Goal: Task Accomplishment & Management: Complete application form

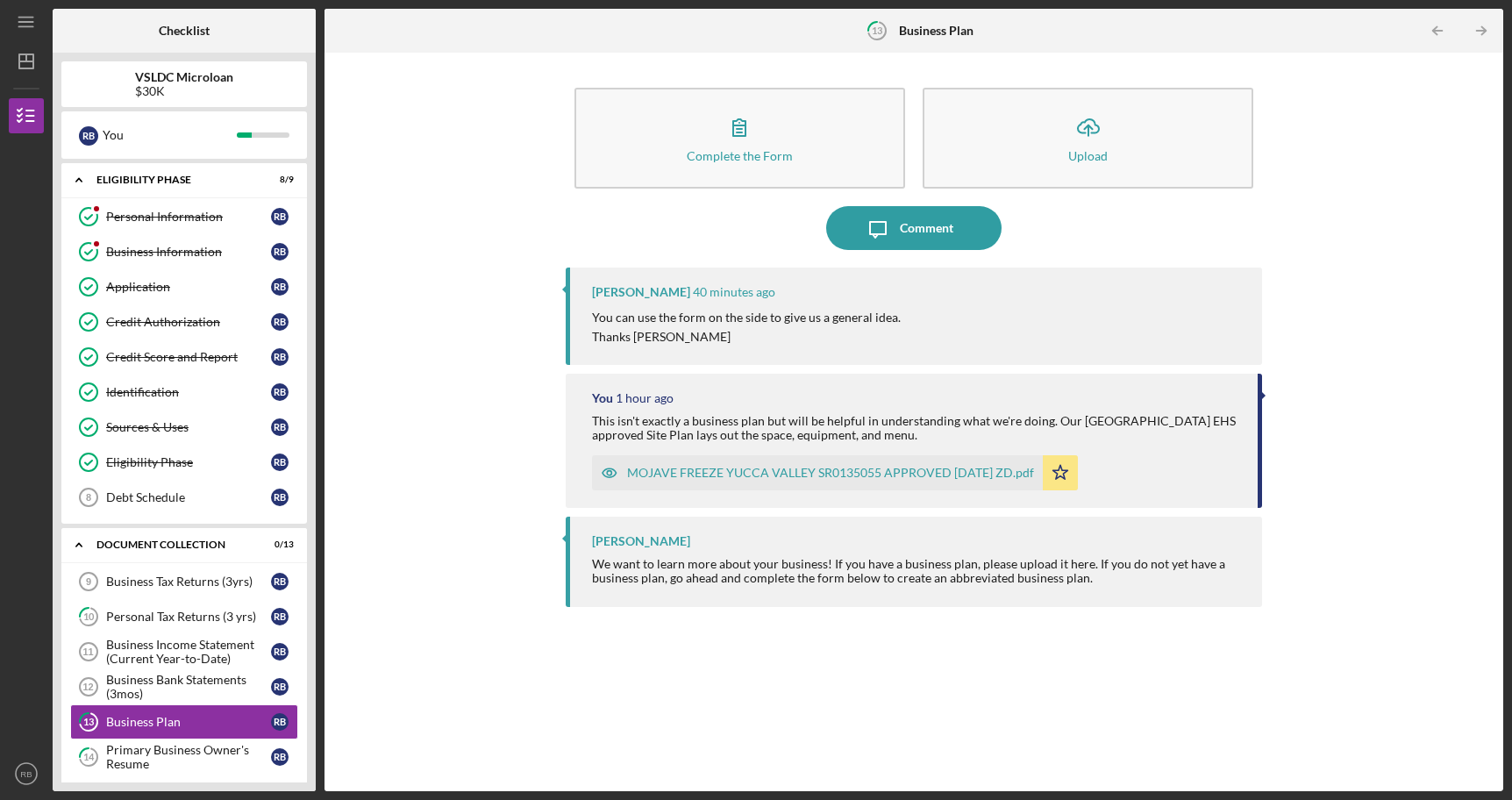
scroll to position [374, 0]
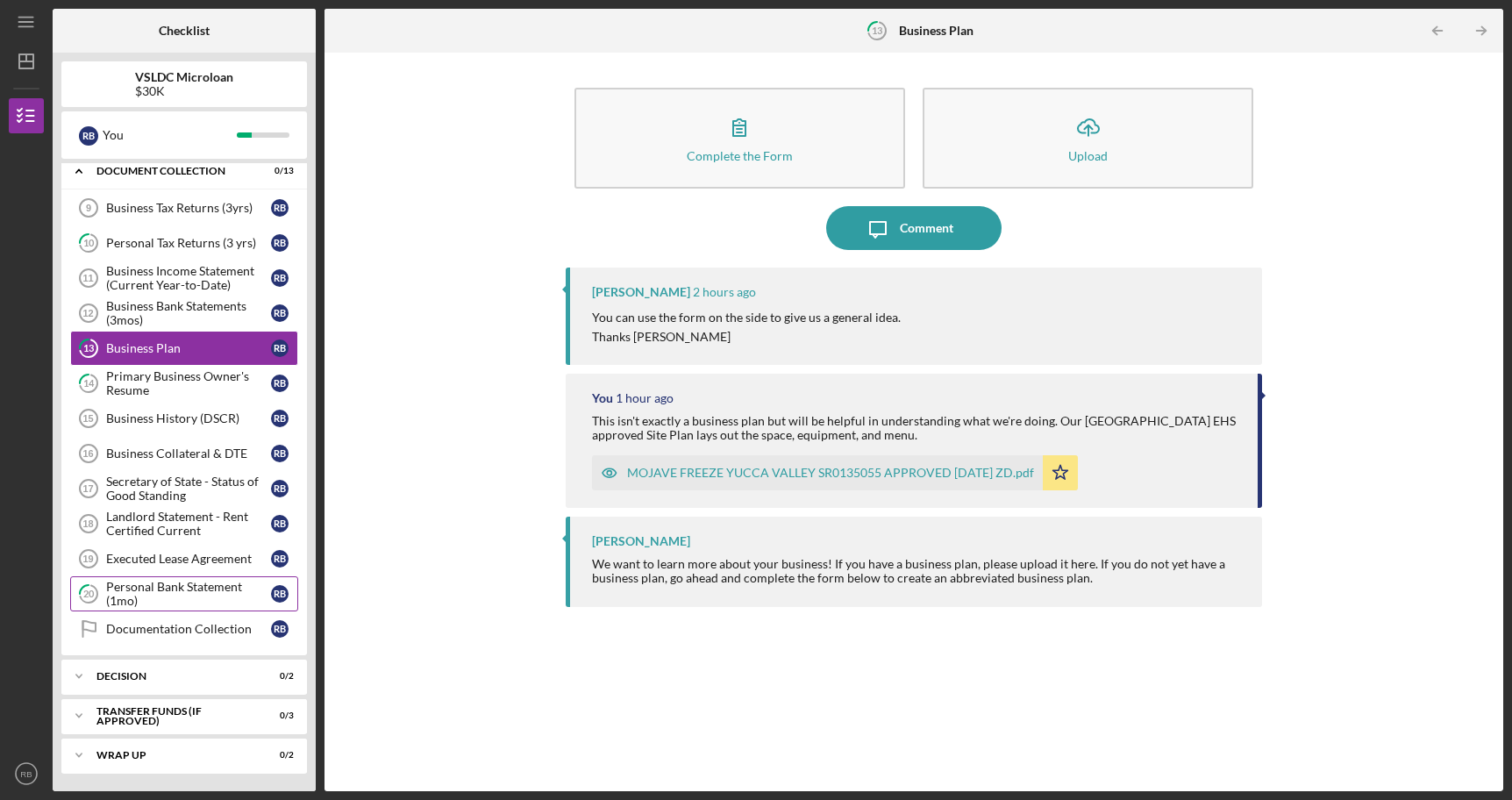
click at [178, 590] on div "Personal Bank Statement (1mo)" at bounding box center [189, 594] width 165 height 28
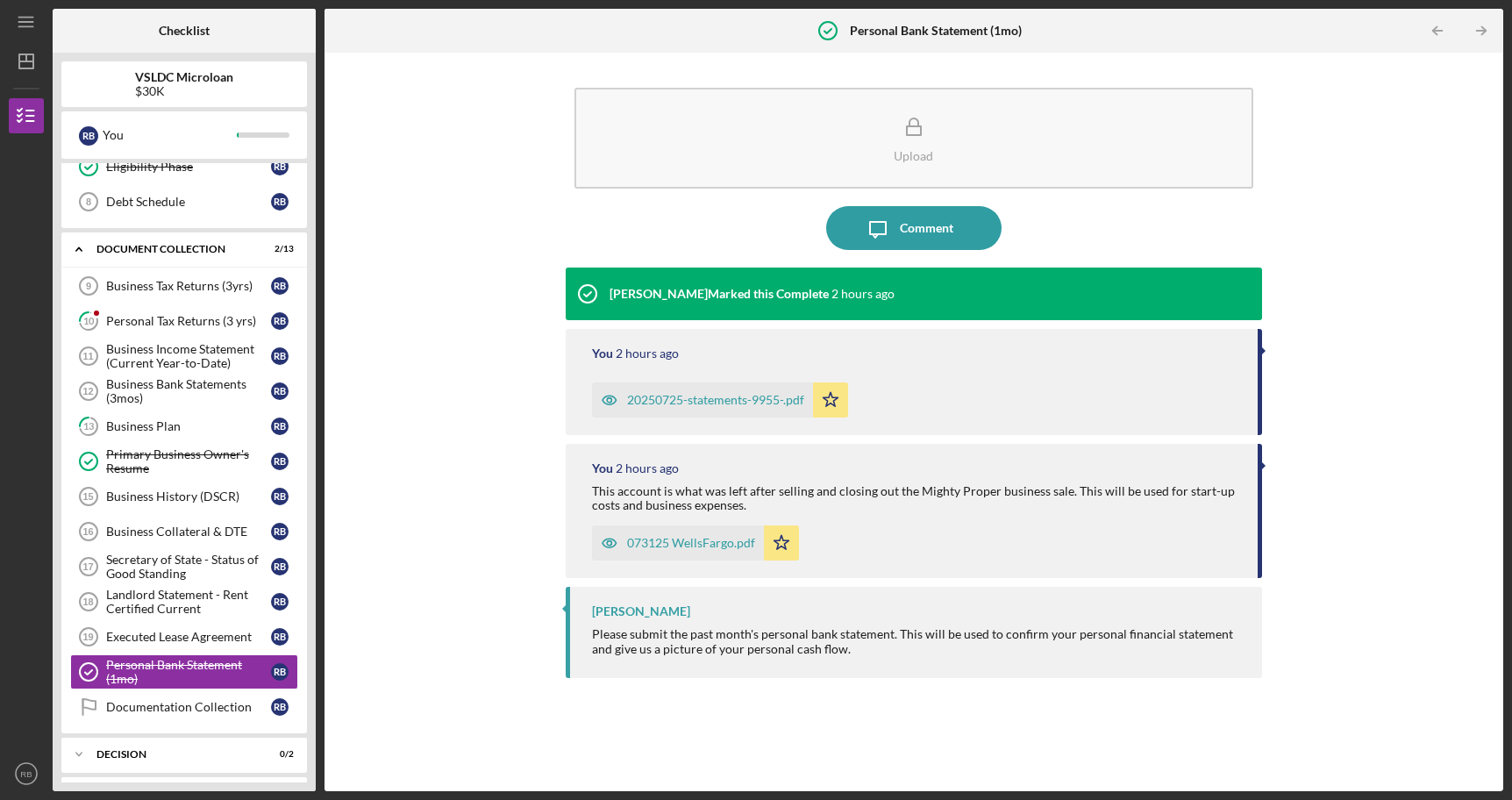
scroll to position [344, 0]
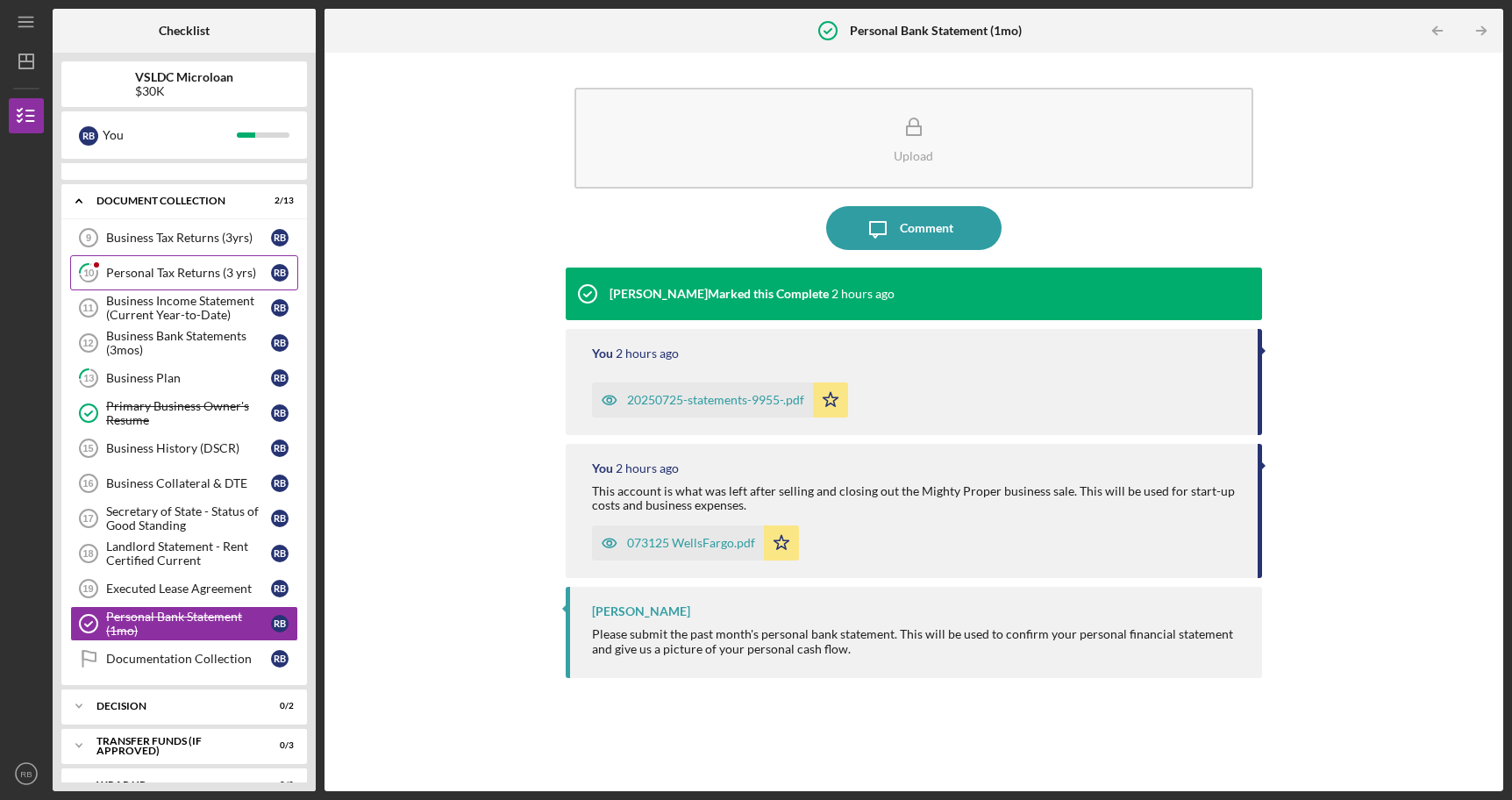
click at [206, 267] on div "Personal Tax Returns (3 yrs)" at bounding box center [189, 273] width 165 height 14
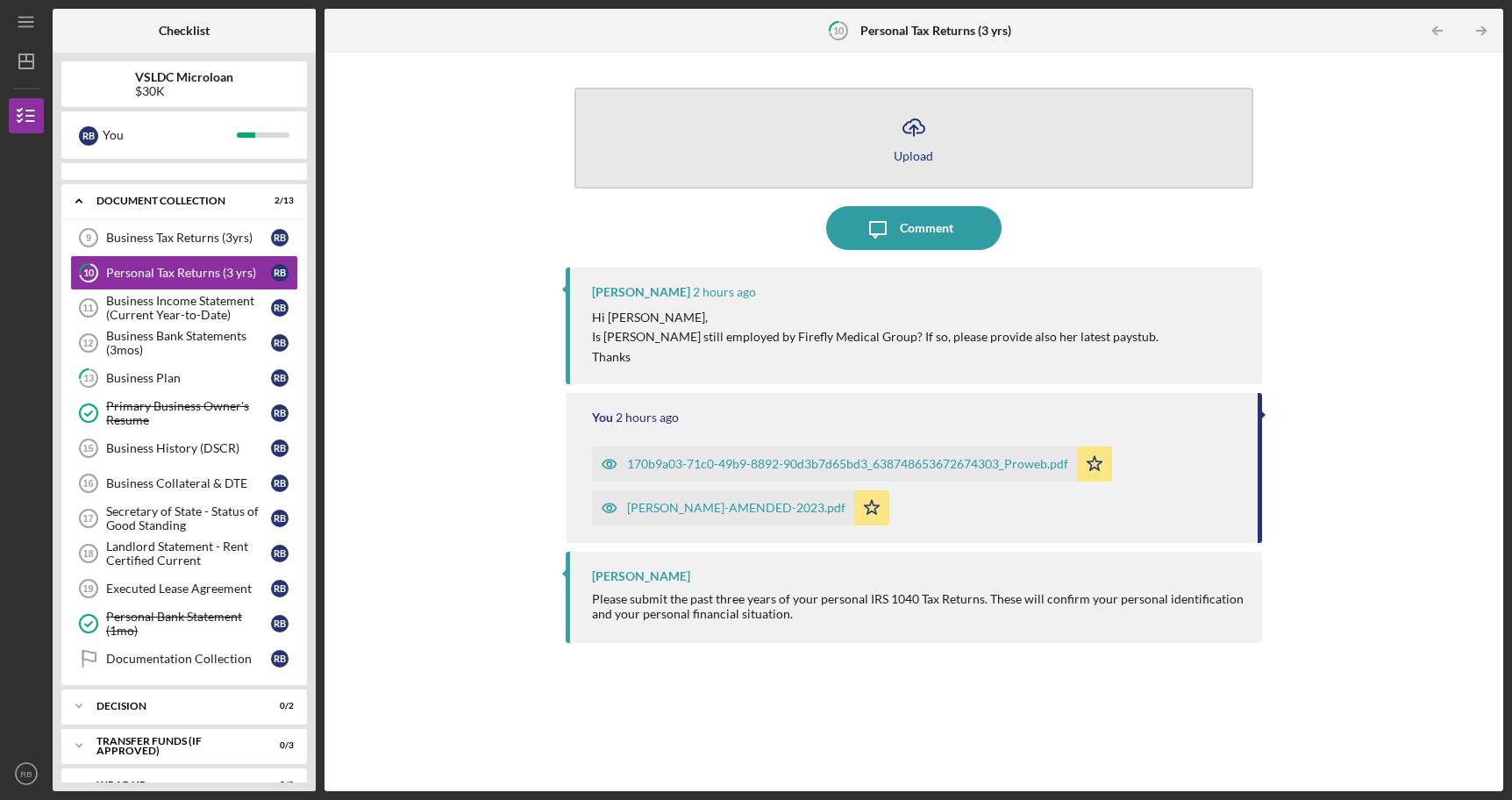
click at [920, 156] on div "Upload" at bounding box center [913, 156] width 39 height 13
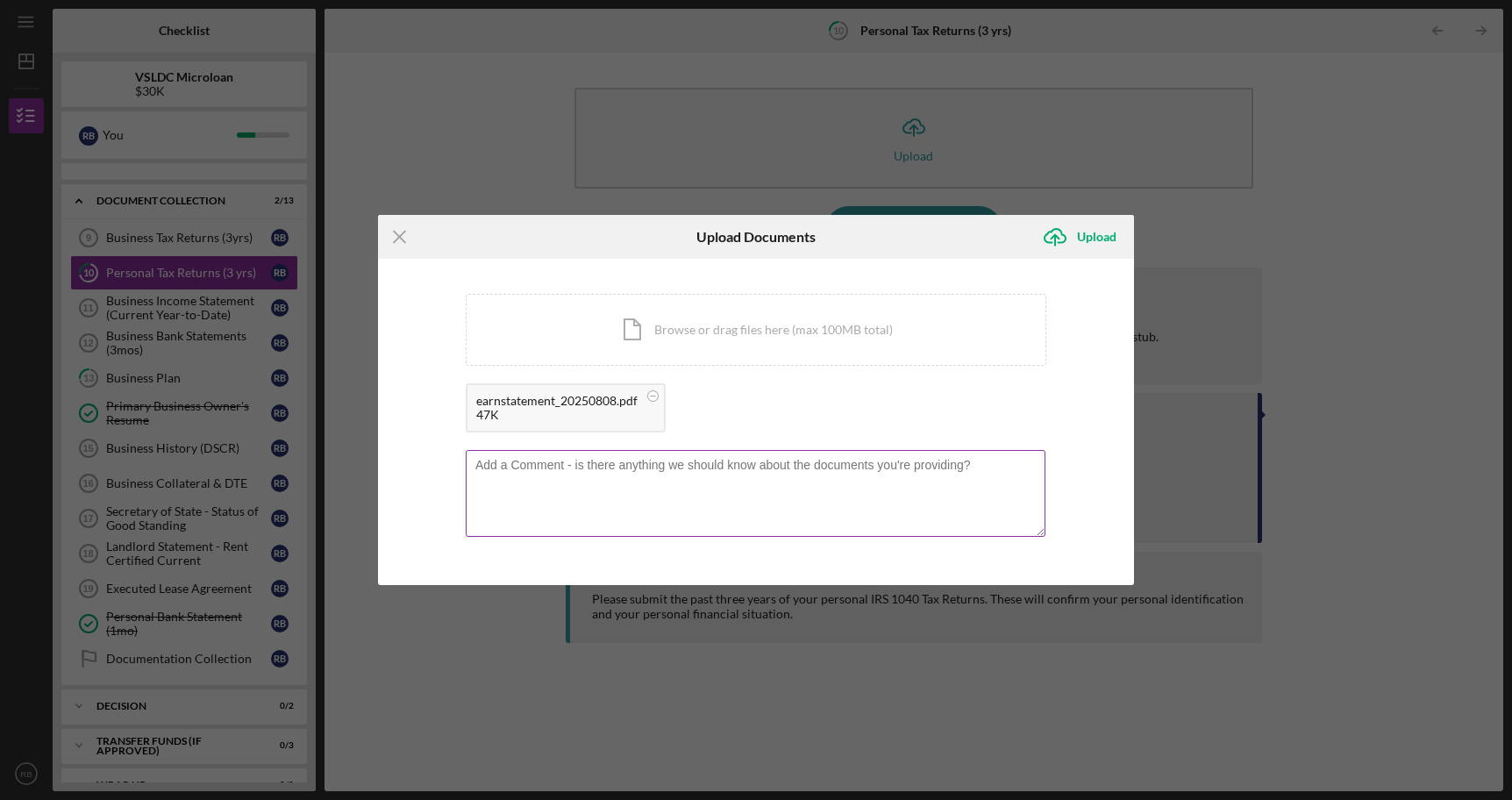
click at [808, 497] on textarea at bounding box center [756, 494] width 580 height 86
type textarea "still works there!"
click at [1096, 244] on div "Upload" at bounding box center [1096, 236] width 39 height 36
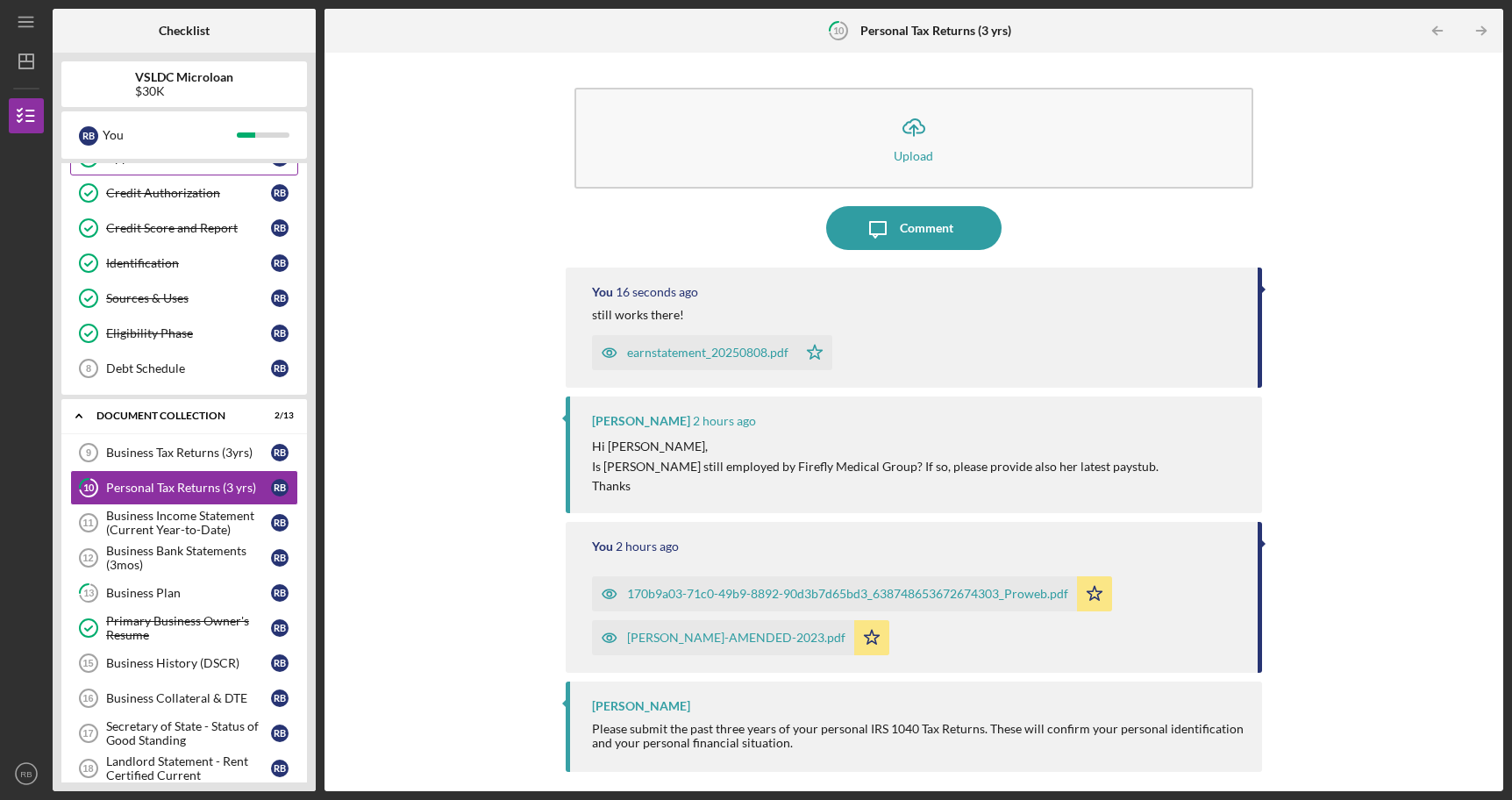
scroll to position [374, 0]
